Goal: Task Accomplishment & Management: Complete application form

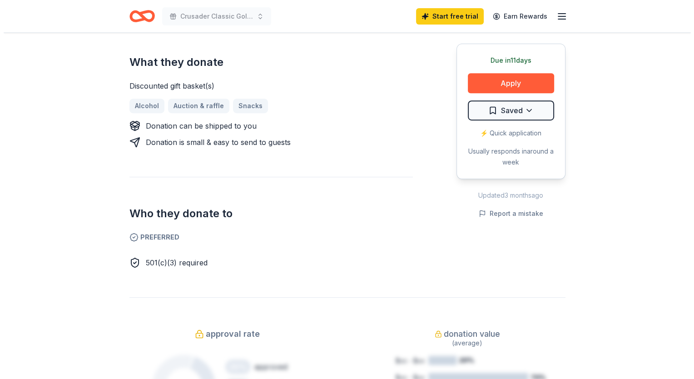
scroll to position [182, 0]
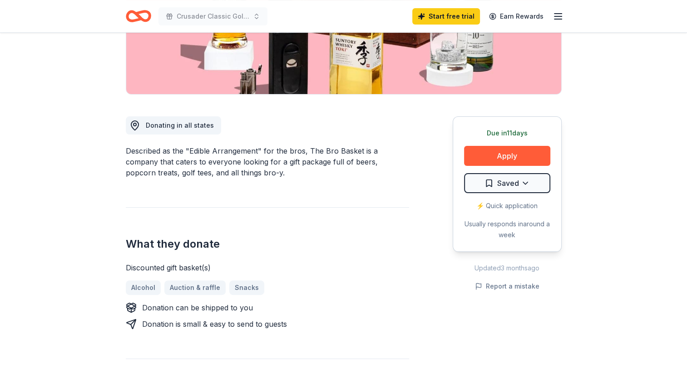
click at [514, 144] on div "Due in 11 days Apply Saved ⚡️ Quick application Usually responds in around a we…" at bounding box center [507, 183] width 109 height 135
click at [514, 148] on button "Apply" at bounding box center [507, 156] width 86 height 20
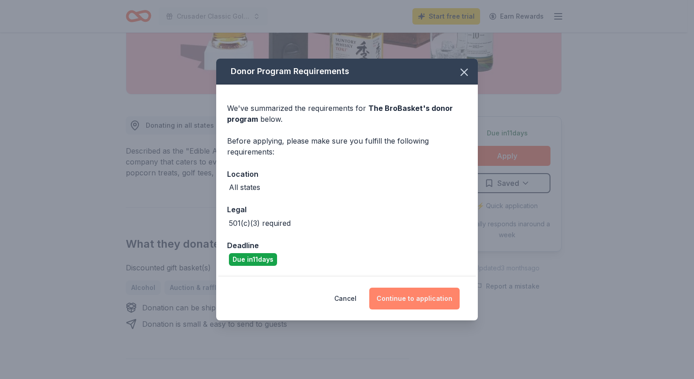
click at [410, 298] on button "Continue to application" at bounding box center [414, 298] width 90 height 22
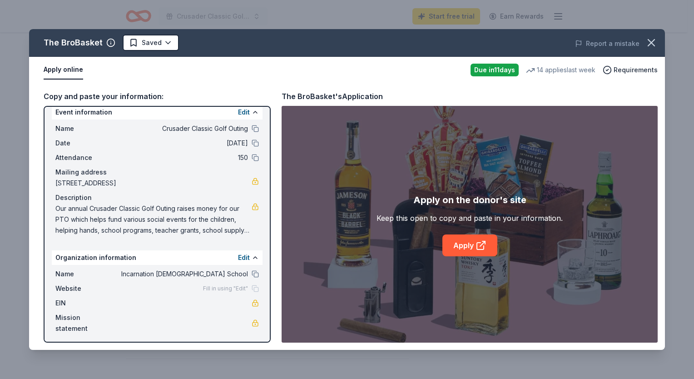
scroll to position [11, 0]
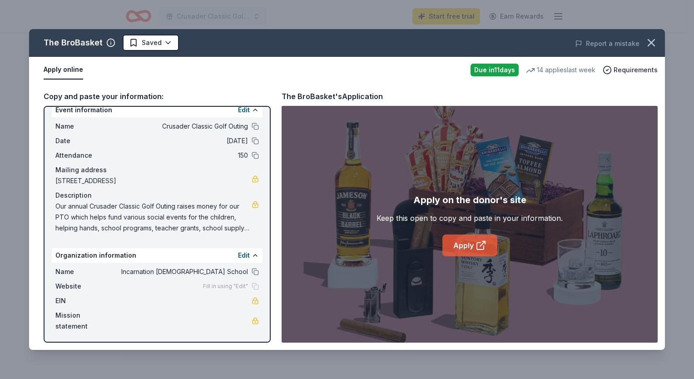
click at [472, 249] on link "Apply" at bounding box center [469, 245] width 55 height 22
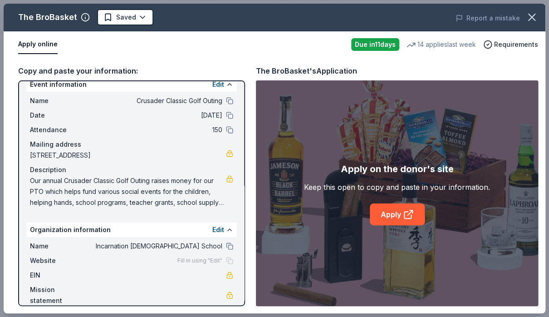
drag, startPoint x: 29, startPoint y: 179, endPoint x: 39, endPoint y: 185, distance: 11.0
click at [39, 185] on div "Name Crusader Classic Golf Outing Date 09/19/25 Attendance 150 Mailing address …" at bounding box center [131, 152] width 211 height 120
drag, startPoint x: 37, startPoint y: 172, endPoint x: 122, endPoint y: 194, distance: 87.8
click at [119, 194] on div "Description Our annual Crusader Classic Golf Outing raises money for our PTO wh…" at bounding box center [131, 186] width 203 height 44
drag, startPoint x: 215, startPoint y: 205, endPoint x: 209, endPoint y: 201, distance: 7.4
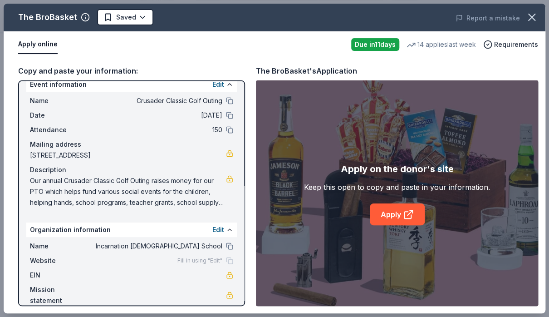
click at [209, 201] on span "Our annual Crusader Classic Golf Outing raises money for our PTO which helps fu…" at bounding box center [128, 191] width 196 height 33
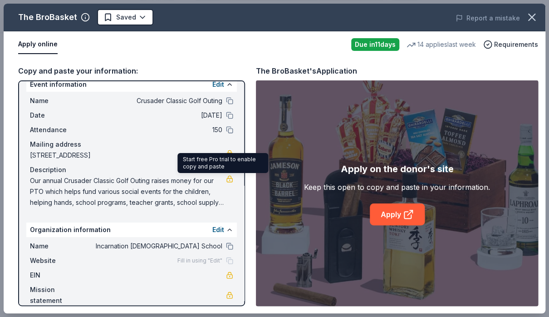
click at [226, 177] on link at bounding box center [229, 178] width 7 height 7
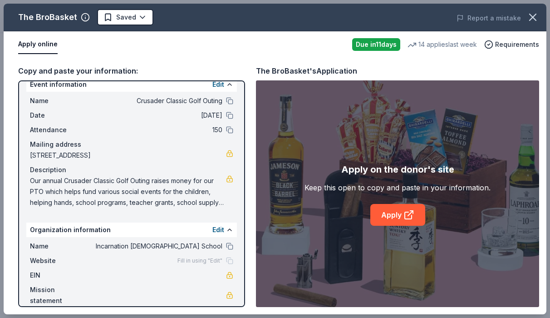
drag, startPoint x: 476, startPoint y: 260, endPoint x: 476, endPoint y: 253, distance: 7.3
click at [476, 260] on div "Apply on the donor's site Keep this open to copy and paste in your information.…" at bounding box center [397, 193] width 283 height 227
click at [538, 69] on div "The BroBasket's Application" at bounding box center [397, 71] width 283 height 12
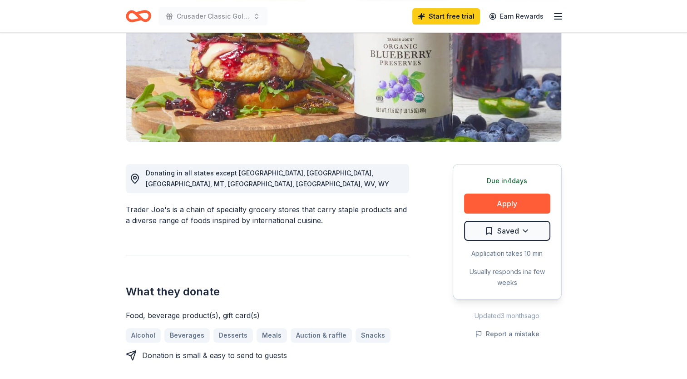
scroll to position [136, 0]
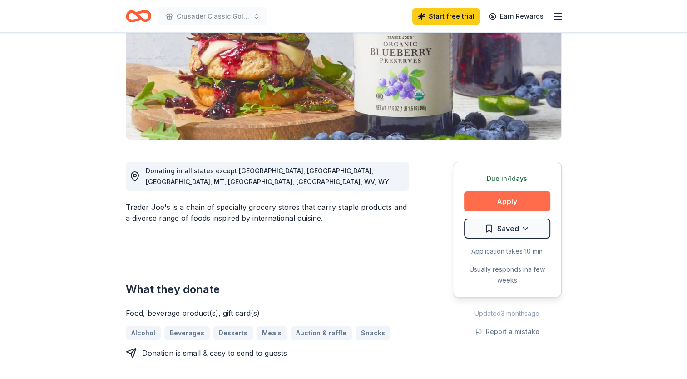
click at [522, 202] on button "Apply" at bounding box center [507, 201] width 86 height 20
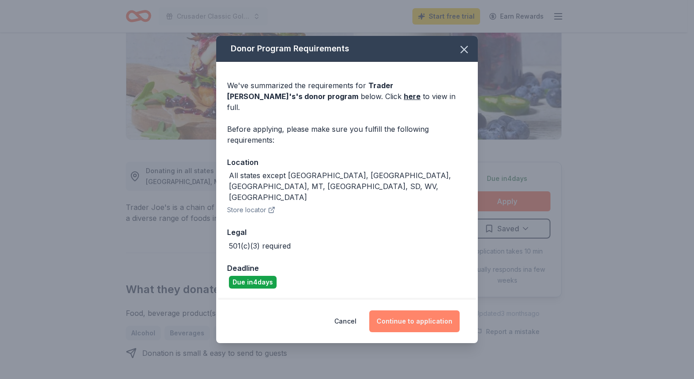
click at [404, 310] on button "Continue to application" at bounding box center [414, 321] width 90 height 22
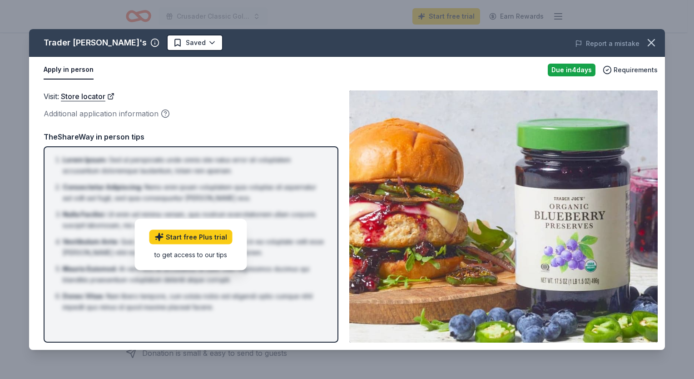
click at [78, 69] on button "Apply in person" at bounding box center [69, 69] width 50 height 19
click at [648, 37] on icon "button" at bounding box center [651, 42] width 13 height 13
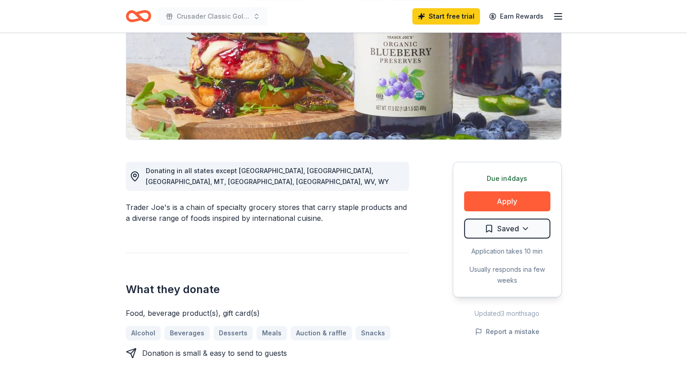
click at [131, 20] on icon "Home" at bounding box center [134, 15] width 14 height 9
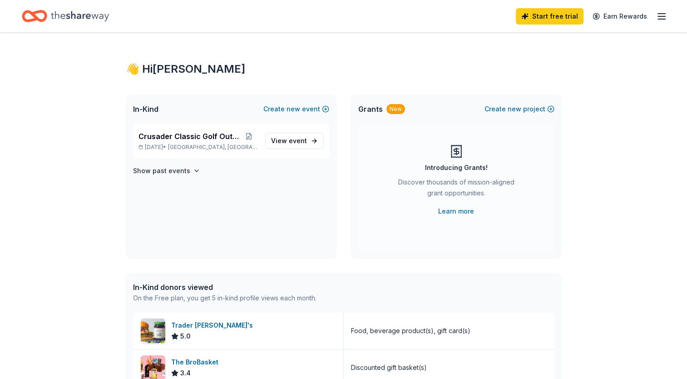
click at [139, 8] on div "Start free trial Earn Rewards" at bounding box center [343, 15] width 643 height 21
click at [663, 16] on line "button" at bounding box center [661, 16] width 7 height 0
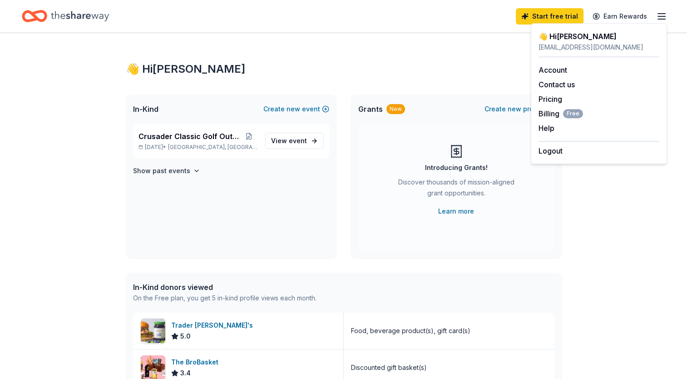
click at [559, 37] on div "👋 Hi Noelle" at bounding box center [598, 36] width 121 height 11
click at [557, 70] on link "Account" at bounding box center [552, 69] width 29 height 9
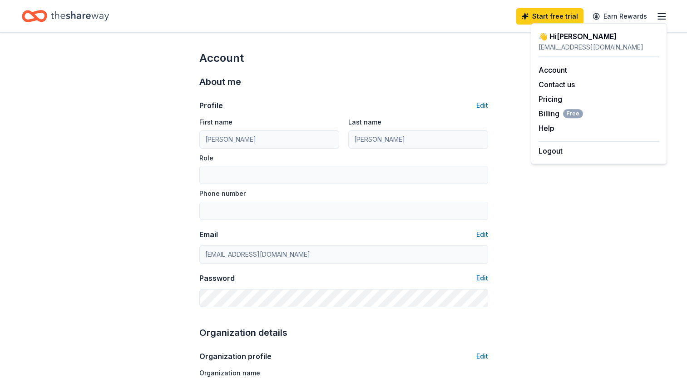
click at [101, 13] on icon "Home" at bounding box center [80, 16] width 58 height 19
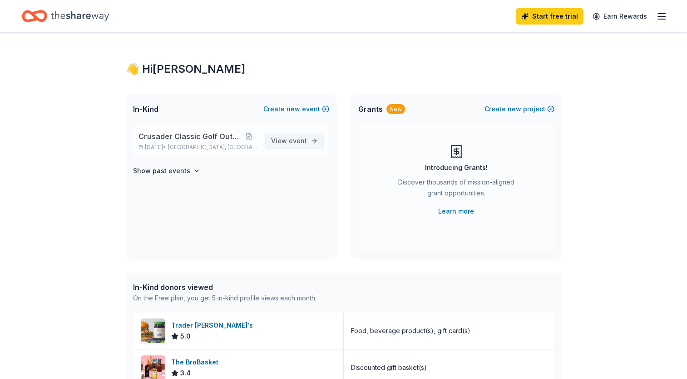
click at [276, 145] on span "View event" at bounding box center [289, 140] width 36 height 11
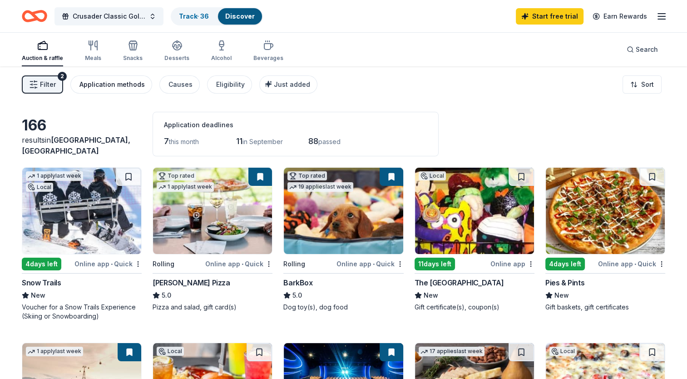
click at [131, 86] on div "Application methods" at bounding box center [111, 84] width 65 height 11
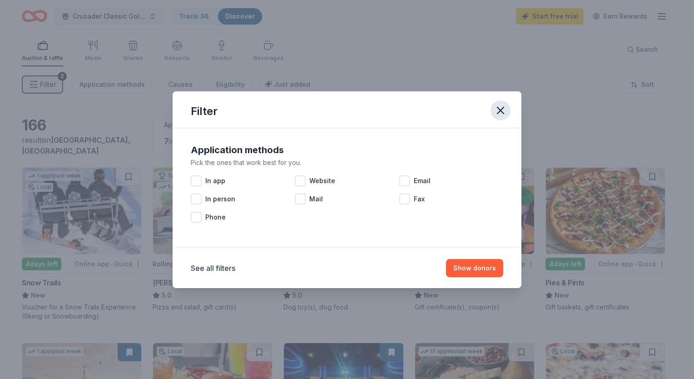
click at [501, 112] on icon "button" at bounding box center [500, 110] width 6 height 6
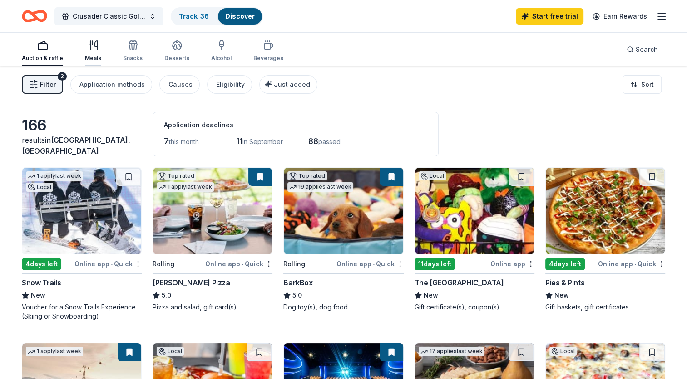
click at [97, 60] on div "Meals" at bounding box center [93, 57] width 16 height 7
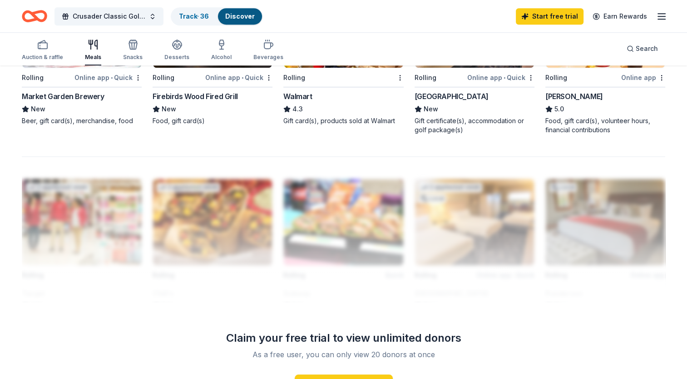
scroll to position [726, 0]
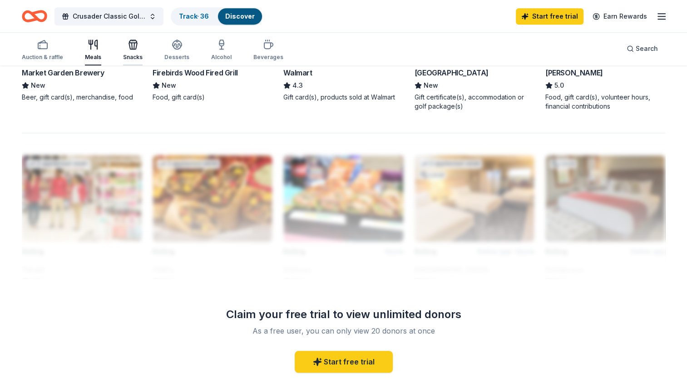
click at [132, 44] on icon "button" at bounding box center [133, 44] width 11 height 11
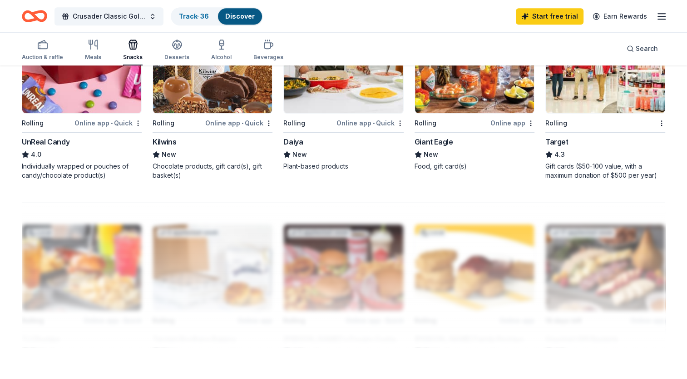
scroll to position [681, 0]
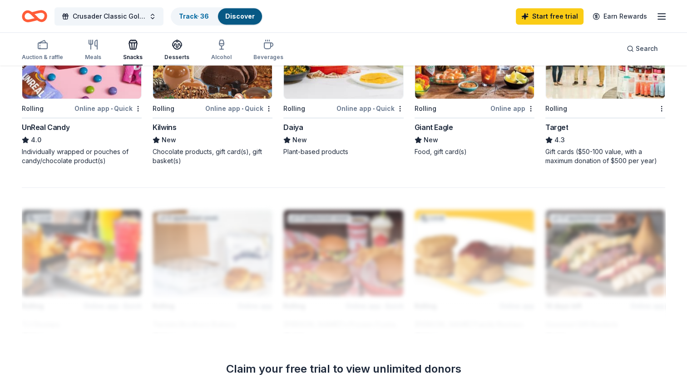
click at [170, 52] on div "Desserts" at bounding box center [176, 50] width 25 height 22
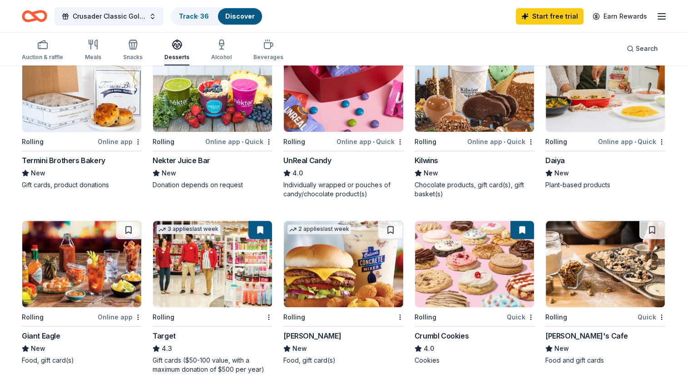
scroll to position [272, 0]
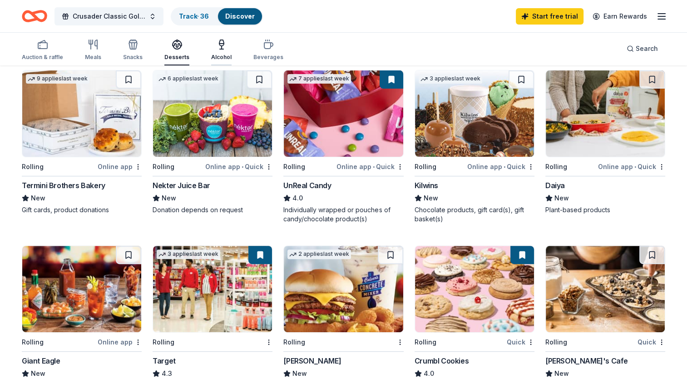
click at [222, 51] on div "Alcohol" at bounding box center [221, 50] width 20 height 22
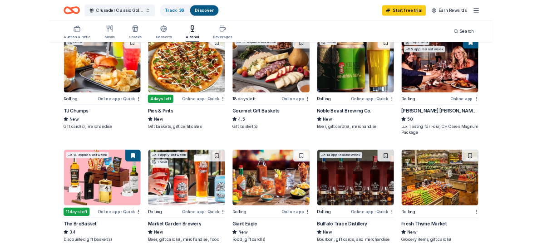
scroll to position [136, 0]
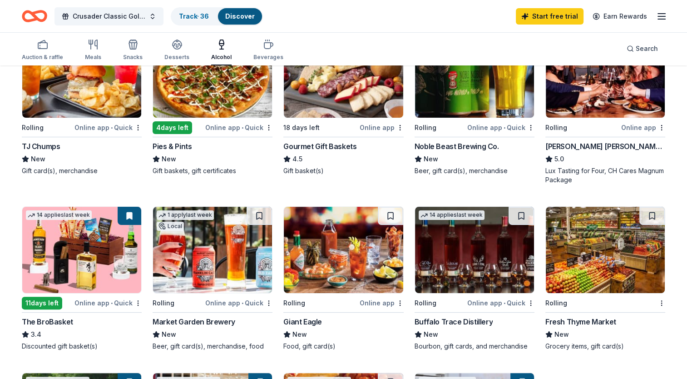
click at [473, 252] on img at bounding box center [474, 250] width 119 height 86
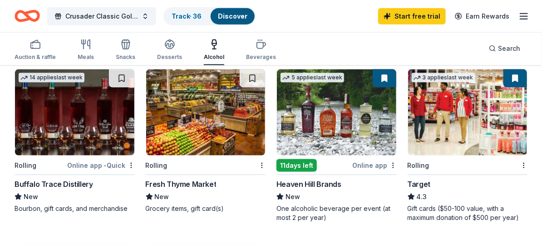
scroll to position [454, 0]
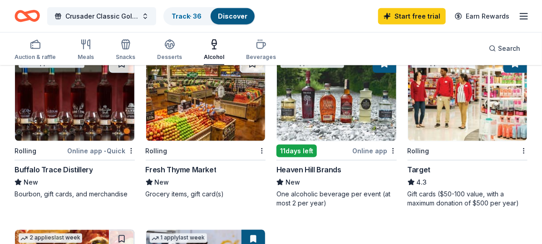
click at [327, 118] on img at bounding box center [336, 98] width 119 height 86
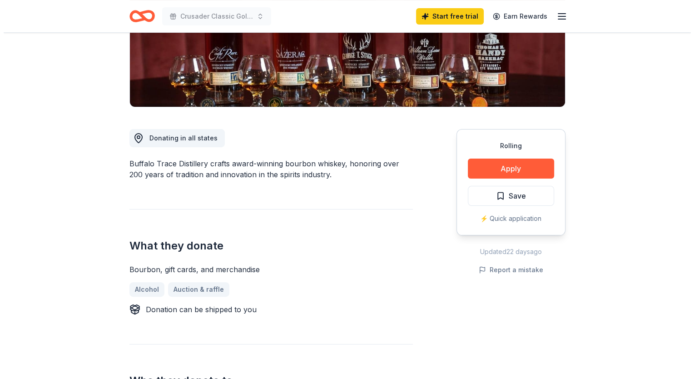
scroll to position [182, 0]
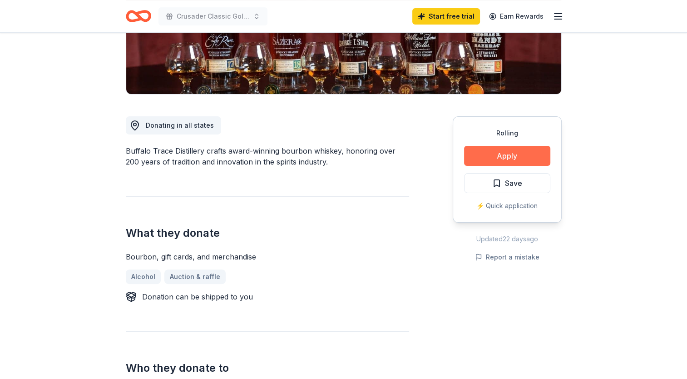
click at [475, 153] on button "Apply" at bounding box center [507, 156] width 86 height 20
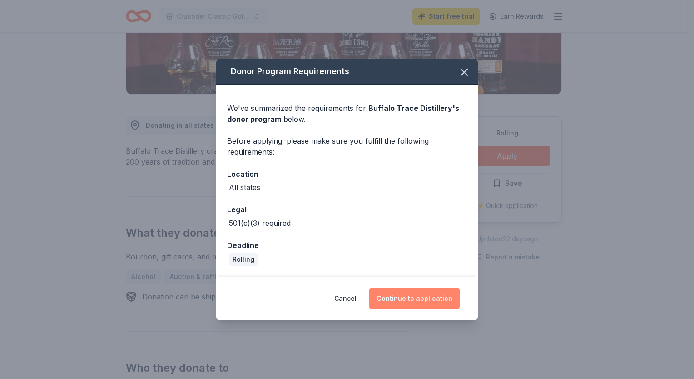
click at [407, 296] on button "Continue to application" at bounding box center [414, 298] width 90 height 22
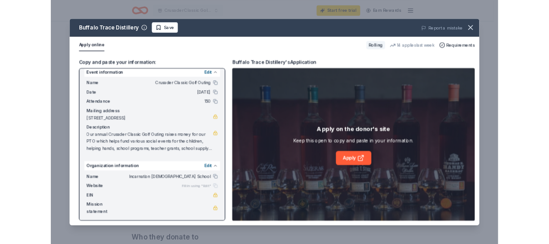
scroll to position [11, 0]
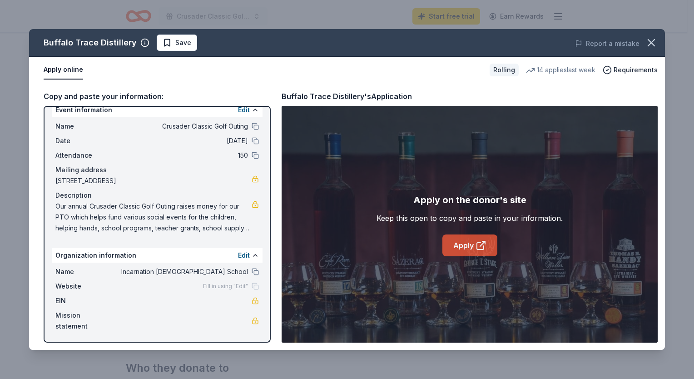
click at [488, 240] on link "Apply" at bounding box center [469, 245] width 55 height 22
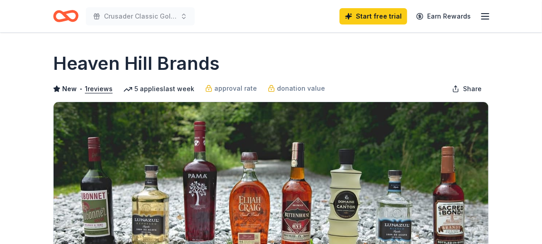
click at [465, 63] on div "Heaven Hill Brands" at bounding box center [271, 63] width 436 height 25
click at [477, 52] on div "Heaven Hill Brands" at bounding box center [271, 63] width 436 height 25
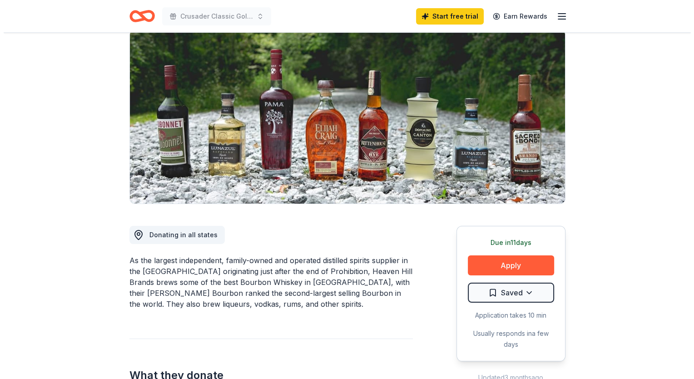
scroll to position [91, 0]
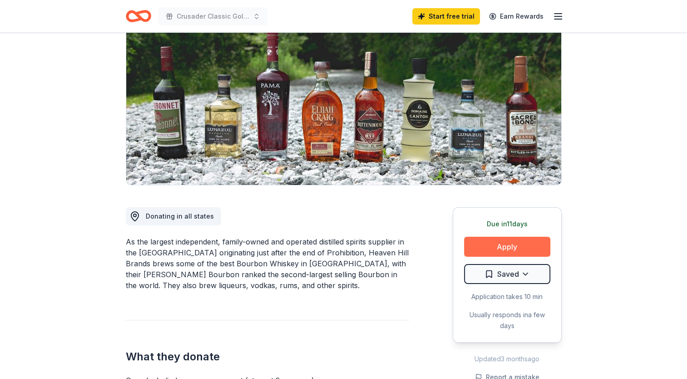
click at [507, 242] on button "Apply" at bounding box center [507, 247] width 86 height 20
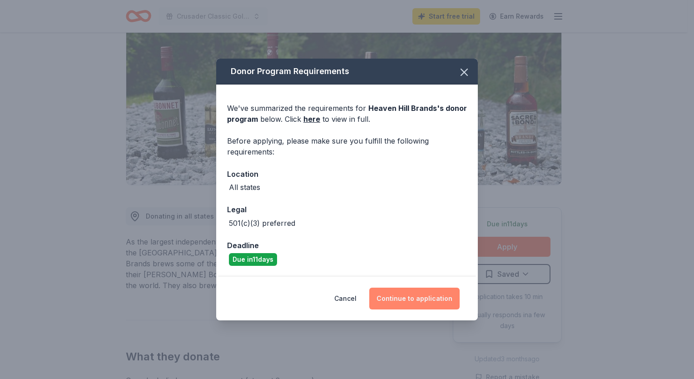
click at [409, 244] on button "Continue to application" at bounding box center [414, 298] width 90 height 22
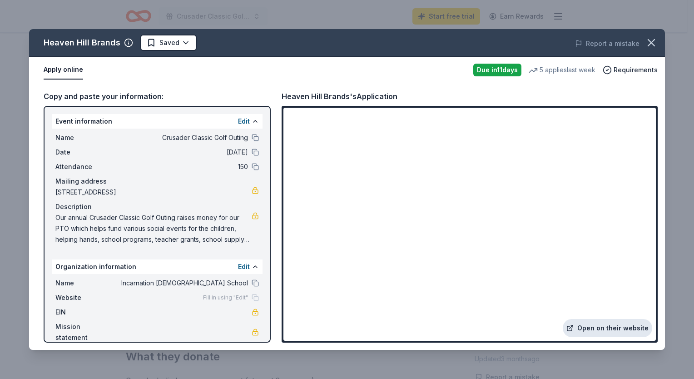
click at [542, 244] on link "Open on their website" at bounding box center [607, 328] width 89 height 18
